Goal: Check status: Check status

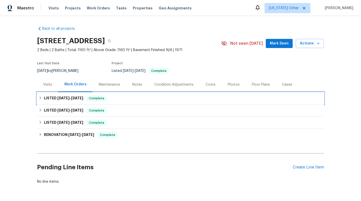
click at [121, 99] on div "LISTED [DATE] - [DATE] Complete" at bounding box center [181, 98] width 284 height 6
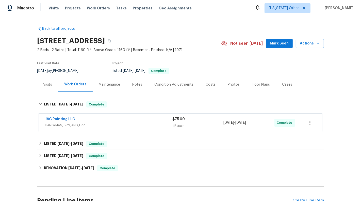
click at [67, 115] on div "JAG Painting LLC HANDYMAN, BRN_AND_LRR $75.00 1 Repair 9/12/2025 - 9/14/2025 Co…" at bounding box center [181, 123] width 284 height 18
click at [67, 120] on link "JAG Painting LLC" at bounding box center [60, 119] width 30 height 4
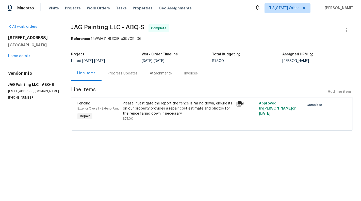
click at [239, 102] on icon at bounding box center [239, 103] width 5 height 5
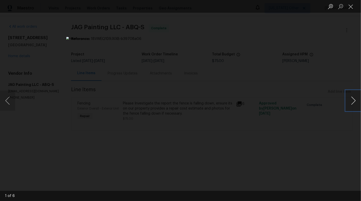
click at [355, 101] on button "Next image" at bounding box center [353, 100] width 15 height 20
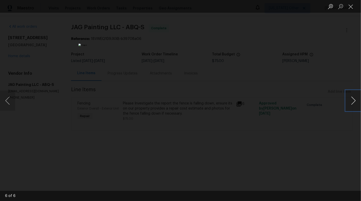
click at [355, 101] on button "Next image" at bounding box center [353, 100] width 15 height 20
click at [321, 108] on div "Lightbox" at bounding box center [180, 100] width 361 height 201
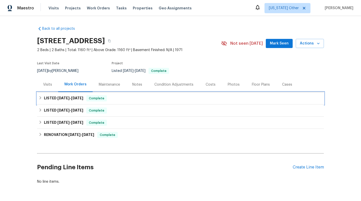
click at [61, 99] on span "[DATE]" at bounding box center [63, 98] width 12 height 4
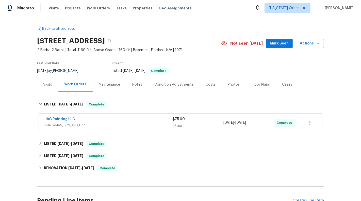
click at [113, 83] on div "Maintenance" at bounding box center [109, 84] width 21 height 5
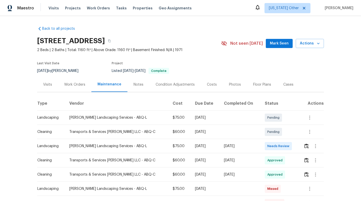
click at [137, 84] on div "Notes" at bounding box center [139, 84] width 10 height 5
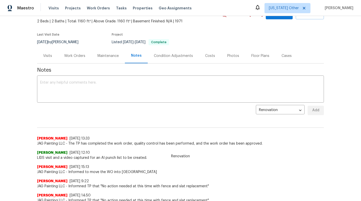
scroll to position [26, 0]
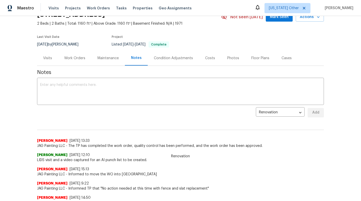
click at [52, 60] on div "Visits" at bounding box center [47, 58] width 9 height 5
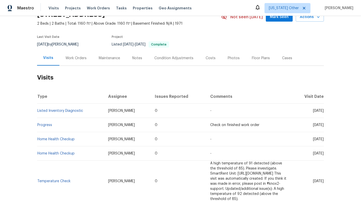
click at [70, 56] on div "Work Orders" at bounding box center [76, 58] width 21 height 5
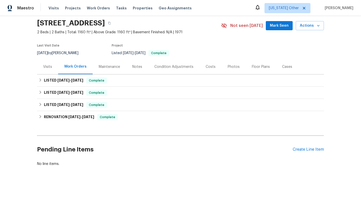
scroll to position [17, 0]
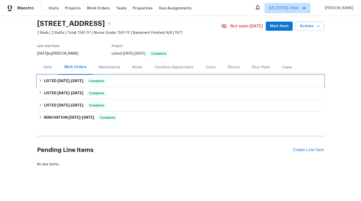
click at [65, 82] on span "[DATE]" at bounding box center [63, 81] width 12 height 4
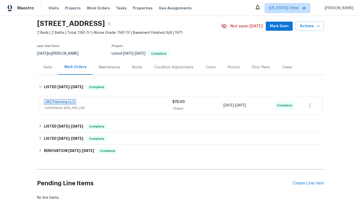
click at [63, 101] on link "JAG Painting LLC" at bounding box center [60, 102] width 30 height 4
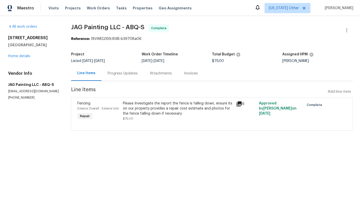
click at [239, 104] on icon at bounding box center [239, 104] width 6 height 6
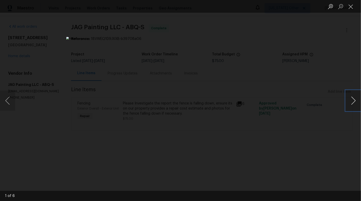
click at [351, 102] on button "Next image" at bounding box center [353, 100] width 15 height 20
click at [352, 102] on button "Next image" at bounding box center [353, 100] width 15 height 20
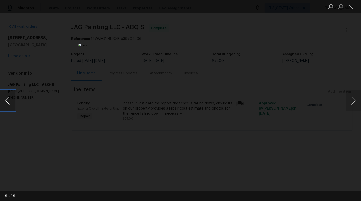
click at [7, 101] on button "Previous image" at bounding box center [7, 100] width 15 height 20
click at [326, 34] on div "Lightbox" at bounding box center [180, 100] width 361 height 201
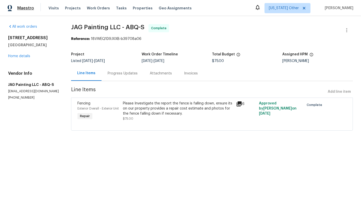
click at [32, 6] on span "Maestro" at bounding box center [25, 8] width 17 height 5
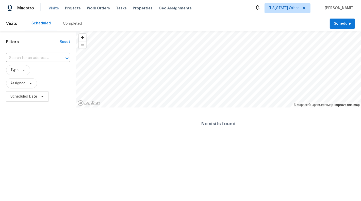
click at [52, 8] on span "Visits" at bounding box center [54, 8] width 10 height 5
click at [41, 58] on input "text" at bounding box center [31, 58] width 50 height 8
paste input "[STREET_ADDRESS]"
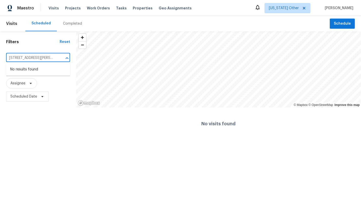
type input "[STREET_ADDRESS][PERSON_NAME]"
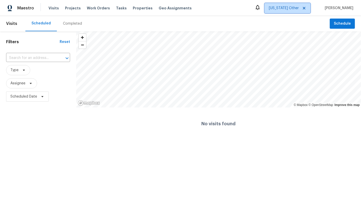
click at [287, 10] on span "[US_STATE] Other" at bounding box center [284, 8] width 30 height 5
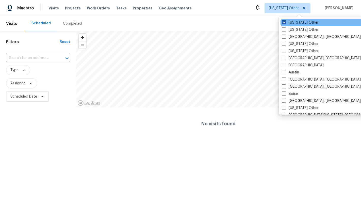
click at [284, 22] on span at bounding box center [284, 22] width 4 height 4
click at [284, 22] on input "[US_STATE] Other" at bounding box center [283, 21] width 3 height 3
checkbox input "true"
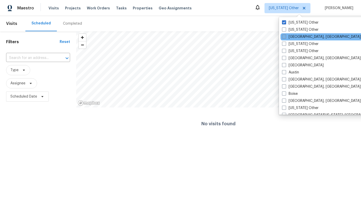
click at [284, 36] on span at bounding box center [284, 37] width 4 height 4
click at [284, 36] on input "[GEOGRAPHIC_DATA], [GEOGRAPHIC_DATA]" at bounding box center [283, 35] width 3 height 3
checkbox input "true"
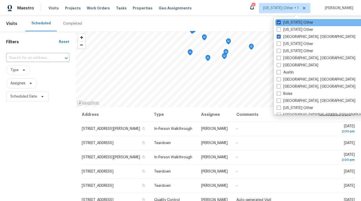
click at [280, 22] on span at bounding box center [279, 22] width 4 height 4
click at [280, 22] on input "[US_STATE] Other" at bounding box center [278, 21] width 3 height 3
checkbox input "false"
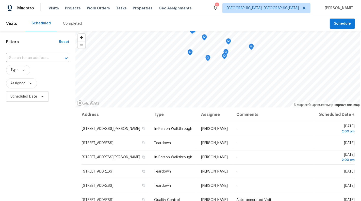
click at [24, 63] on div "​" at bounding box center [37, 58] width 63 height 11
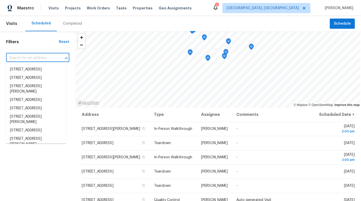
paste input "[STREET_ADDRESS]"
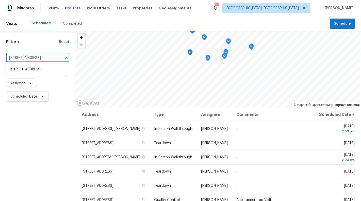
type input "[STREET_ADDRESS],"
click at [23, 70] on li "[STREET_ADDRESS]" at bounding box center [36, 69] width 60 height 8
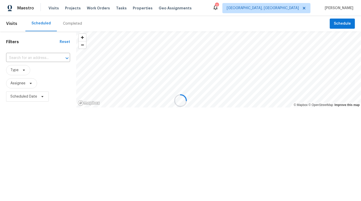
type input "[STREET_ADDRESS]"
click at [66, 25] on div "Completed" at bounding box center [72, 23] width 19 height 5
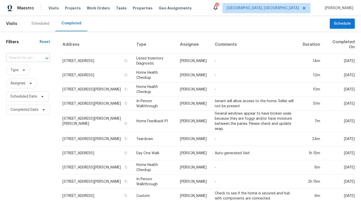
click at [35, 58] on input "text" at bounding box center [21, 58] width 30 height 8
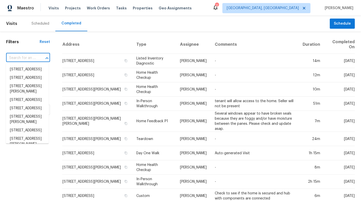
paste input "[STREET_ADDRESS]"
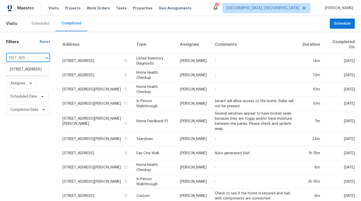
scroll to position [0, 5]
type input "[STREET_ADDRESS],"
click at [23, 74] on li "[STREET_ADDRESS]" at bounding box center [27, 69] width 43 height 8
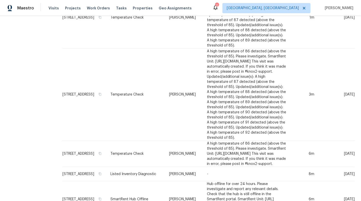
scroll to position [235, 0]
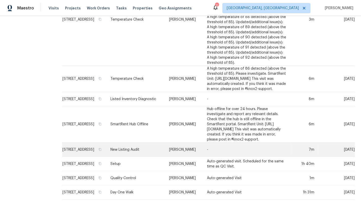
click at [122, 143] on td "New Listing Audit" at bounding box center [135, 150] width 59 height 14
